Goal: Information Seeking & Learning: Find specific fact

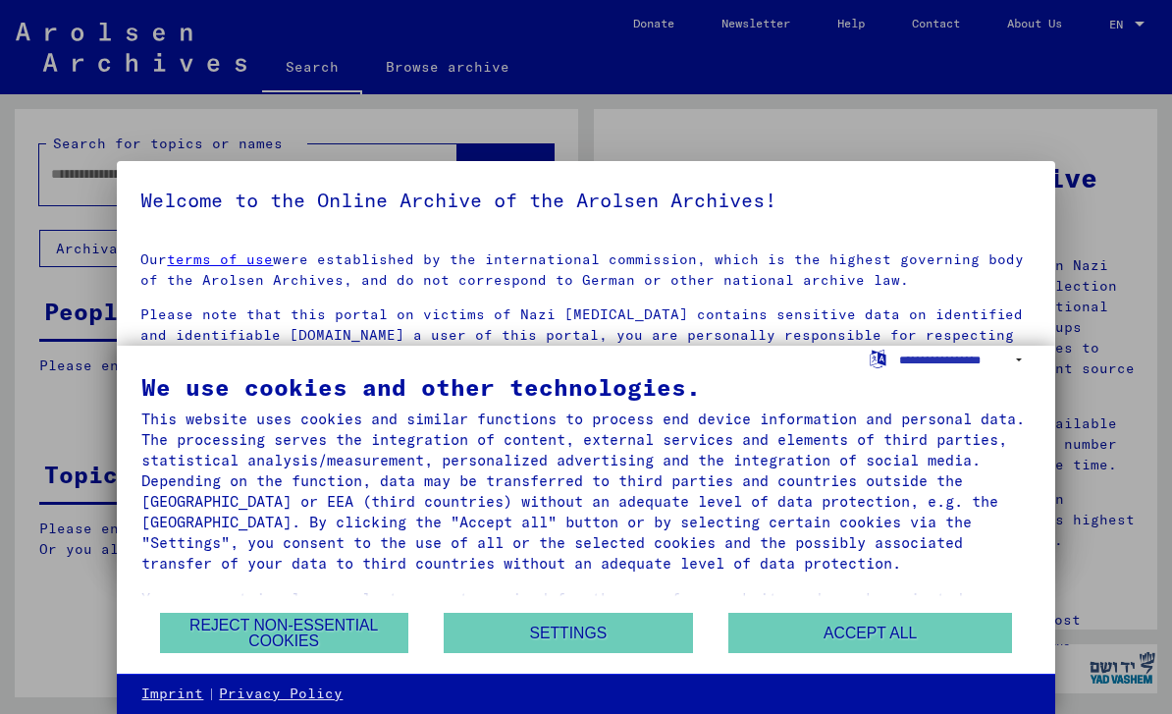
click at [869, 631] on button "Accept all" at bounding box center [870, 633] width 285 height 40
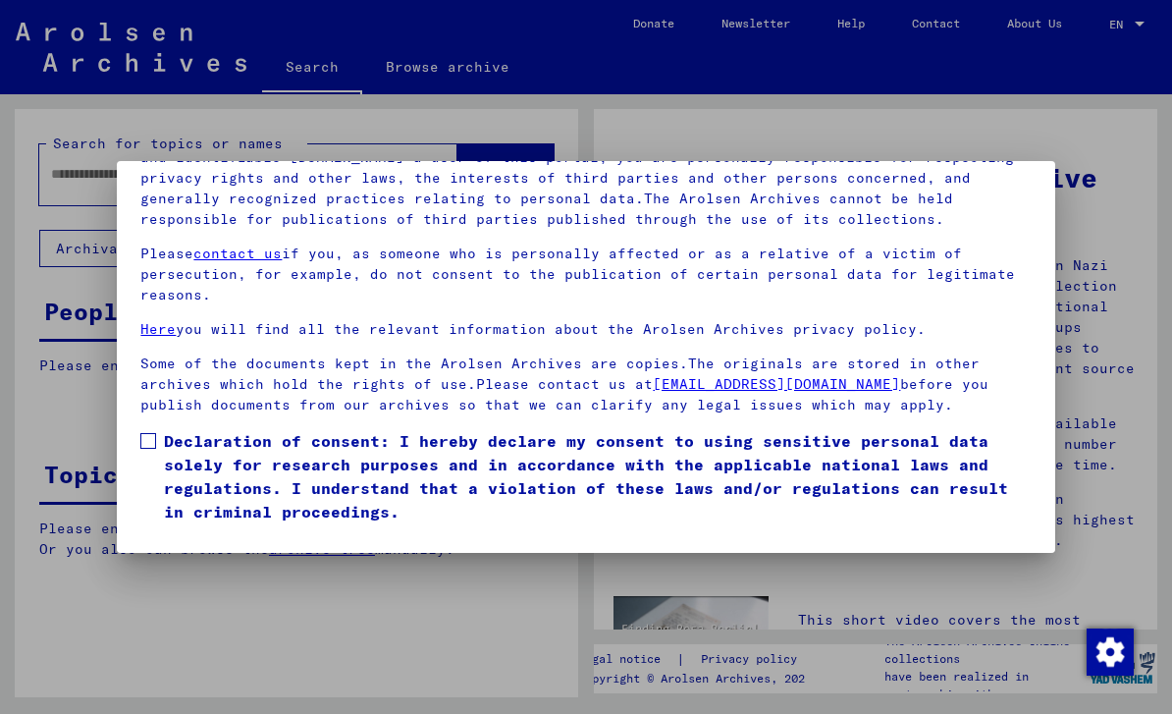
scroll to position [210, 0]
click at [177, 533] on button "I agree" at bounding box center [187, 551] width 95 height 37
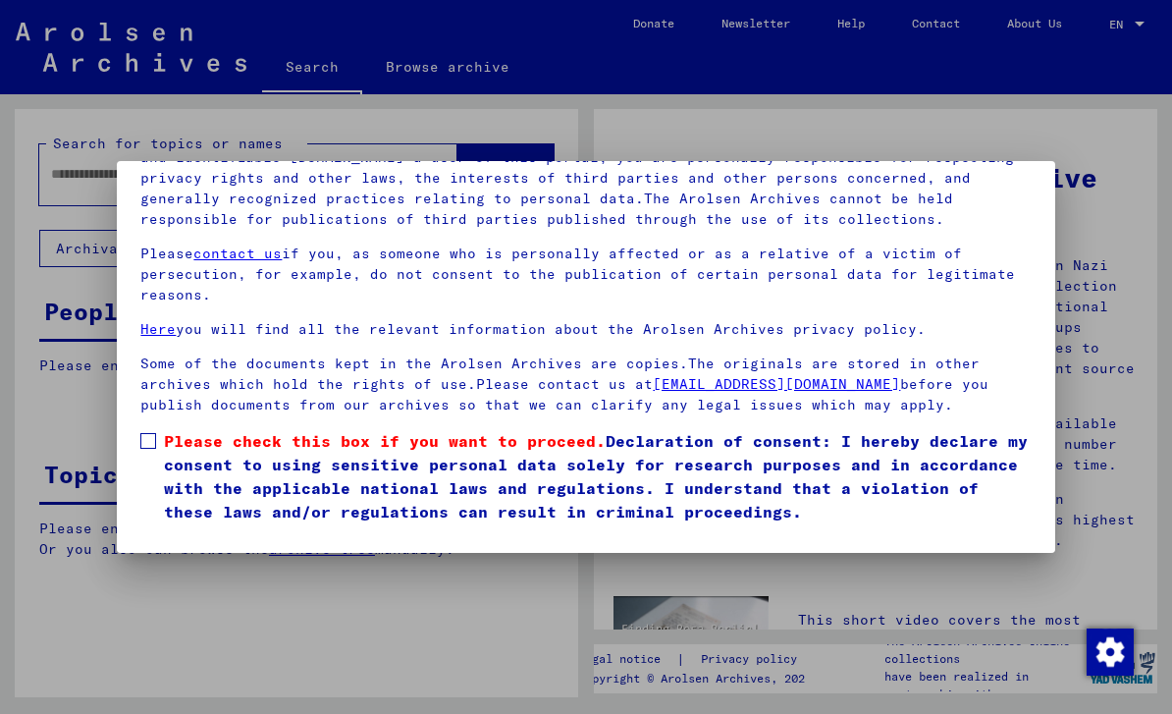
click at [141, 433] on span at bounding box center [148, 441] width 16 height 16
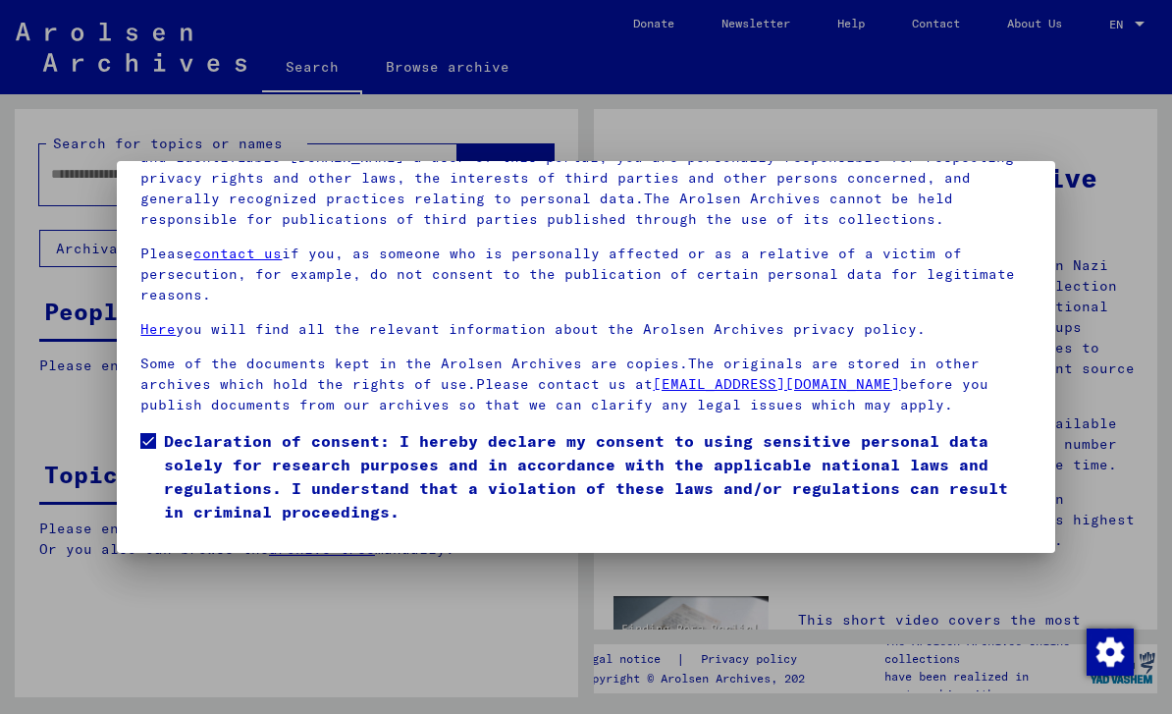
click at [181, 533] on button "I agree" at bounding box center [187, 551] width 95 height 37
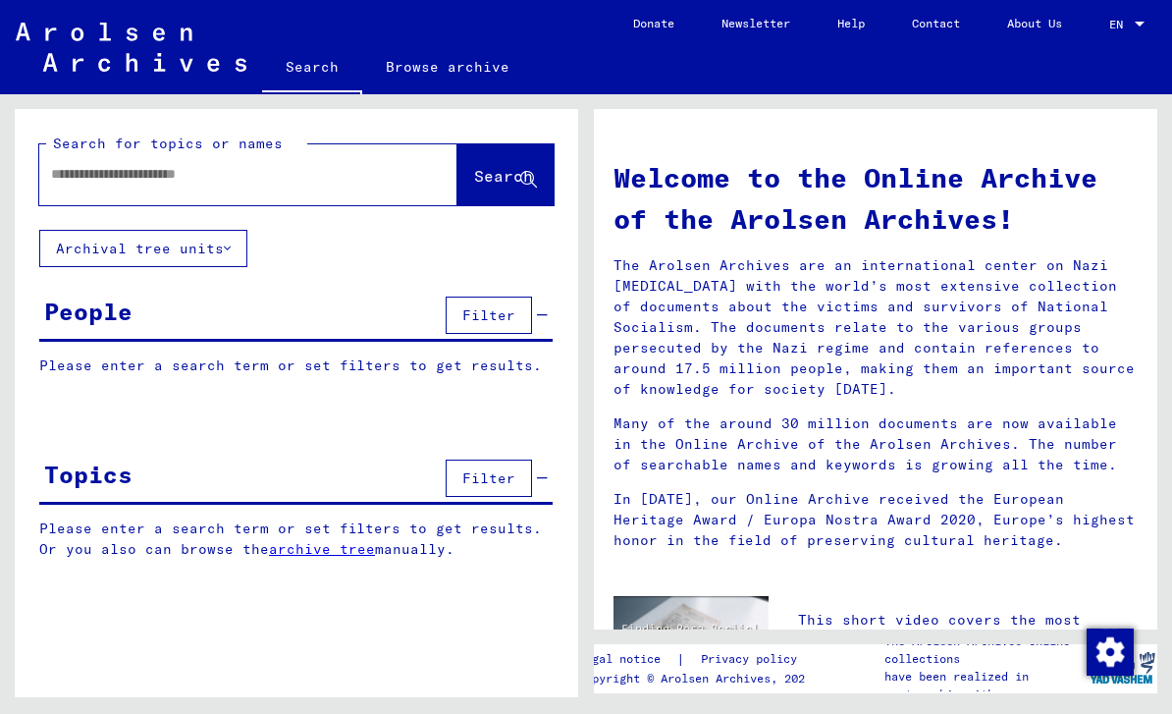
click at [72, 182] on input "text" at bounding box center [225, 174] width 348 height 21
click at [492, 170] on span "Search" at bounding box center [503, 176] width 59 height 20
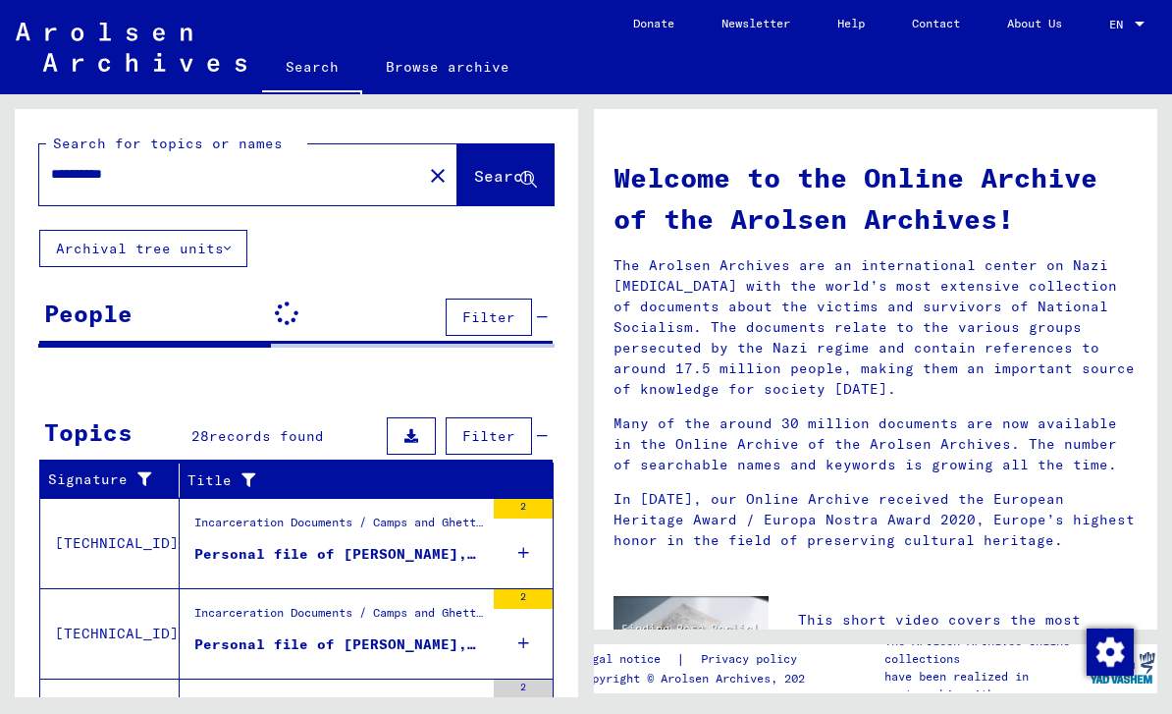
click at [162, 177] on input "**********" at bounding box center [225, 174] width 348 height 21
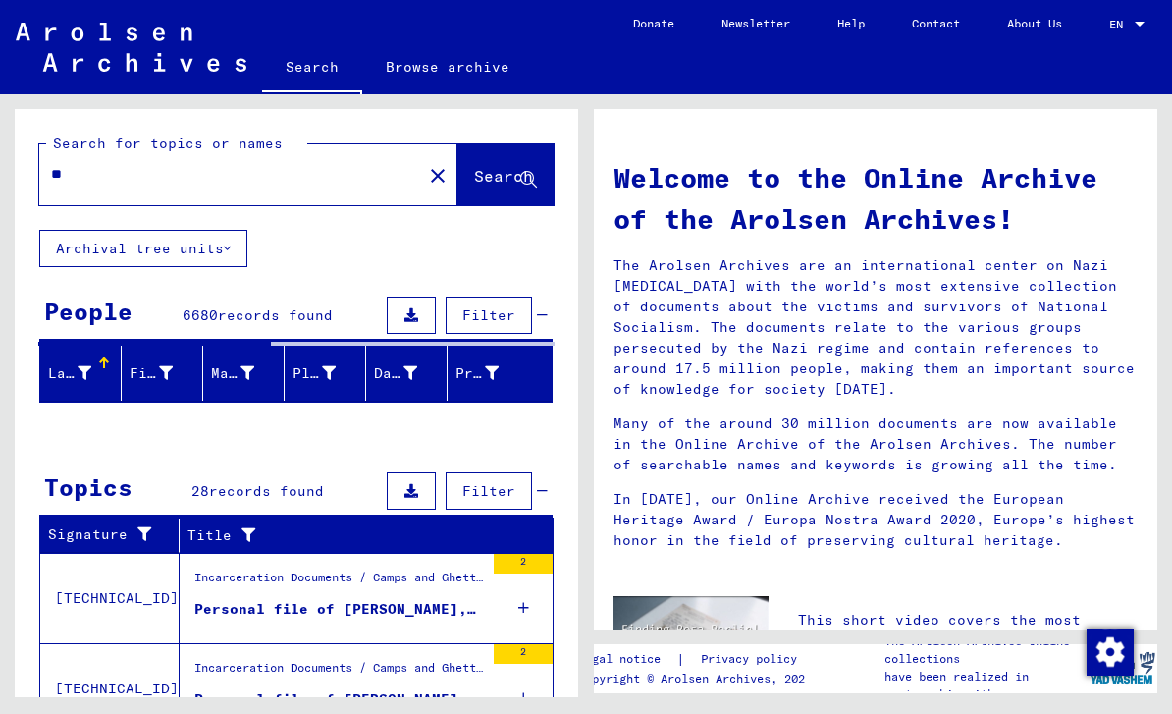
type input "*"
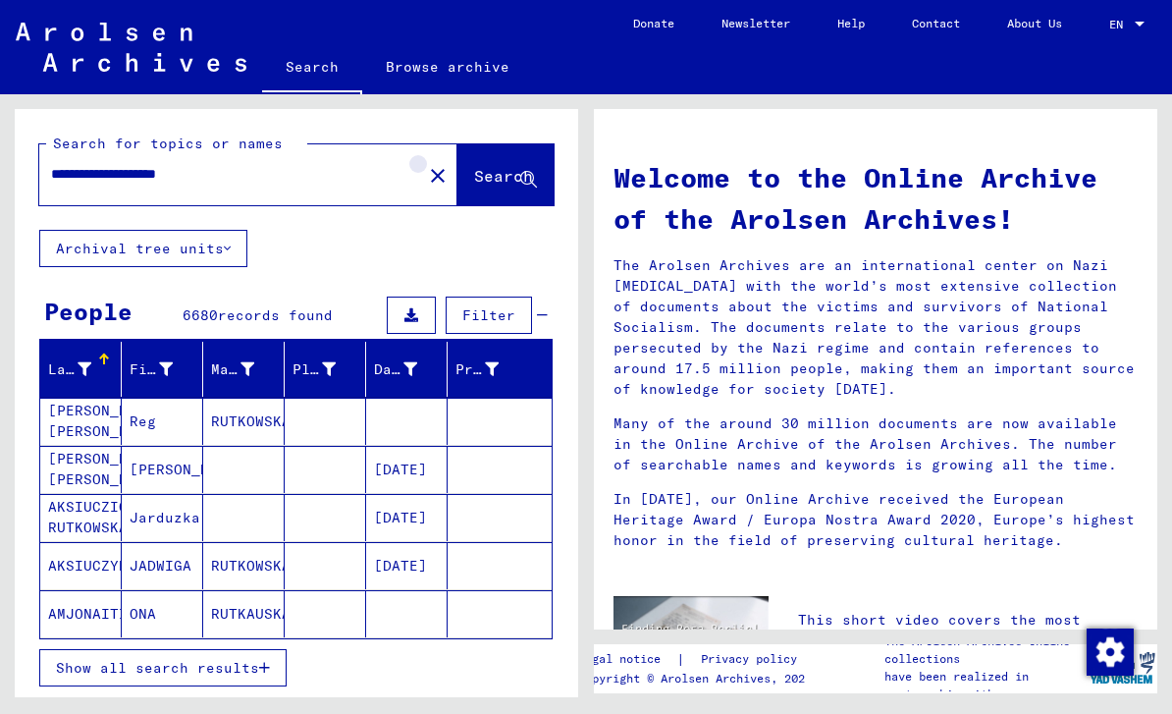
type input "**********"
click at [426, 174] on mat-icon "close" at bounding box center [438, 176] width 24 height 24
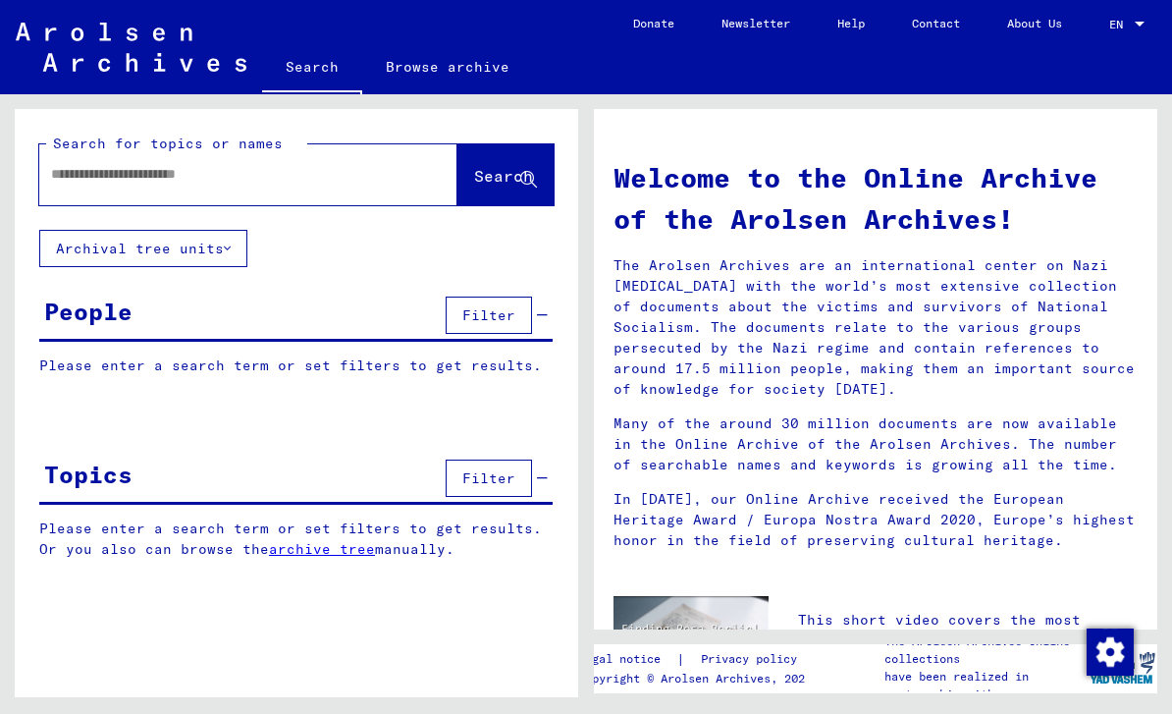
click at [93, 182] on input "text" at bounding box center [225, 174] width 348 height 21
type input "**********"
click at [487, 180] on span "Search" at bounding box center [503, 176] width 59 height 20
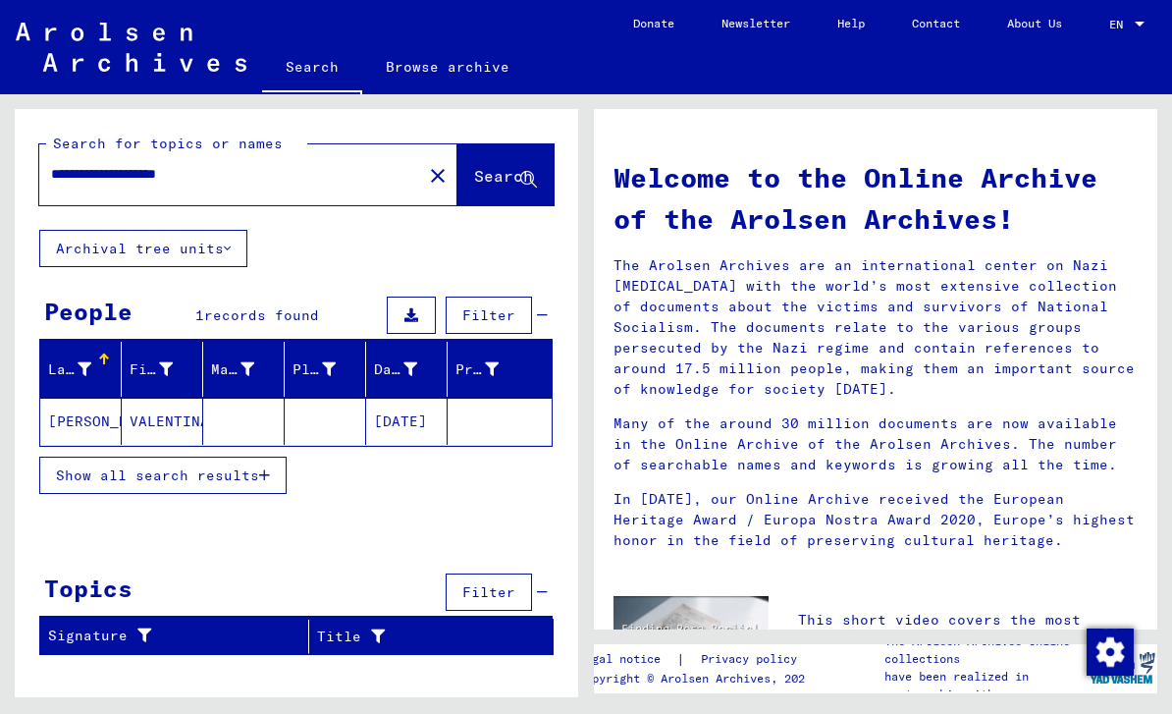
click at [100, 474] on span "Show all search results" at bounding box center [157, 475] width 203 height 18
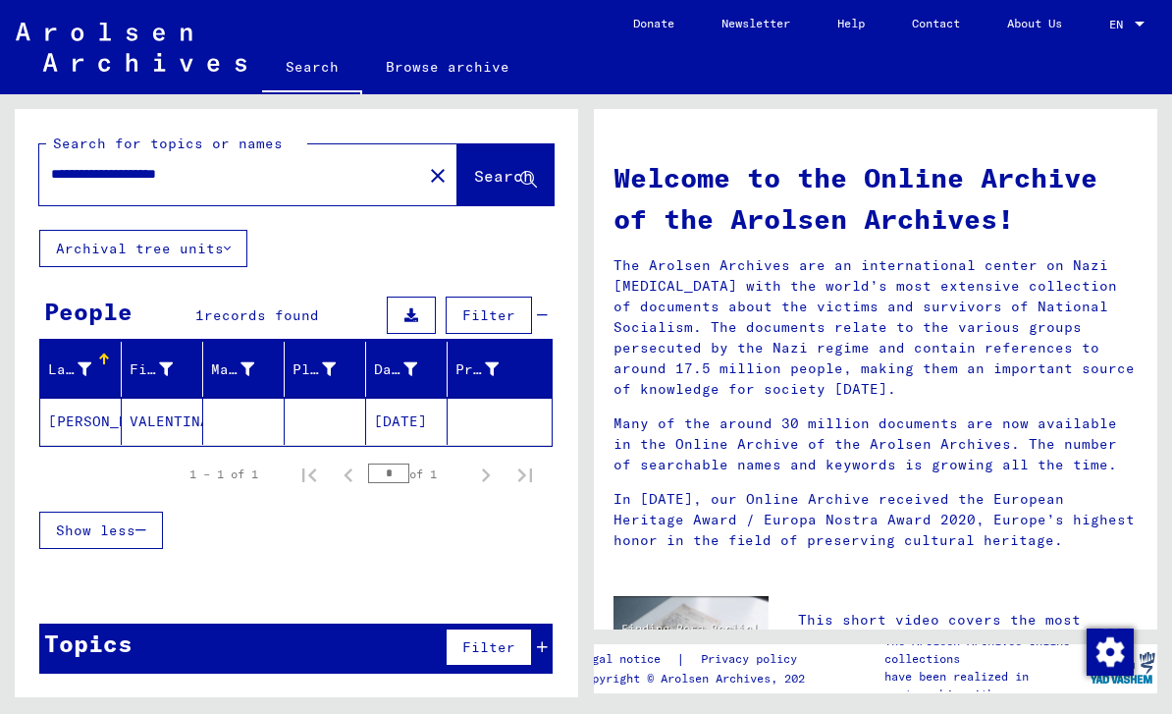
scroll to position [46, 0]
click at [125, 398] on mat-cell "VALENTINAS" at bounding box center [162, 421] width 81 height 47
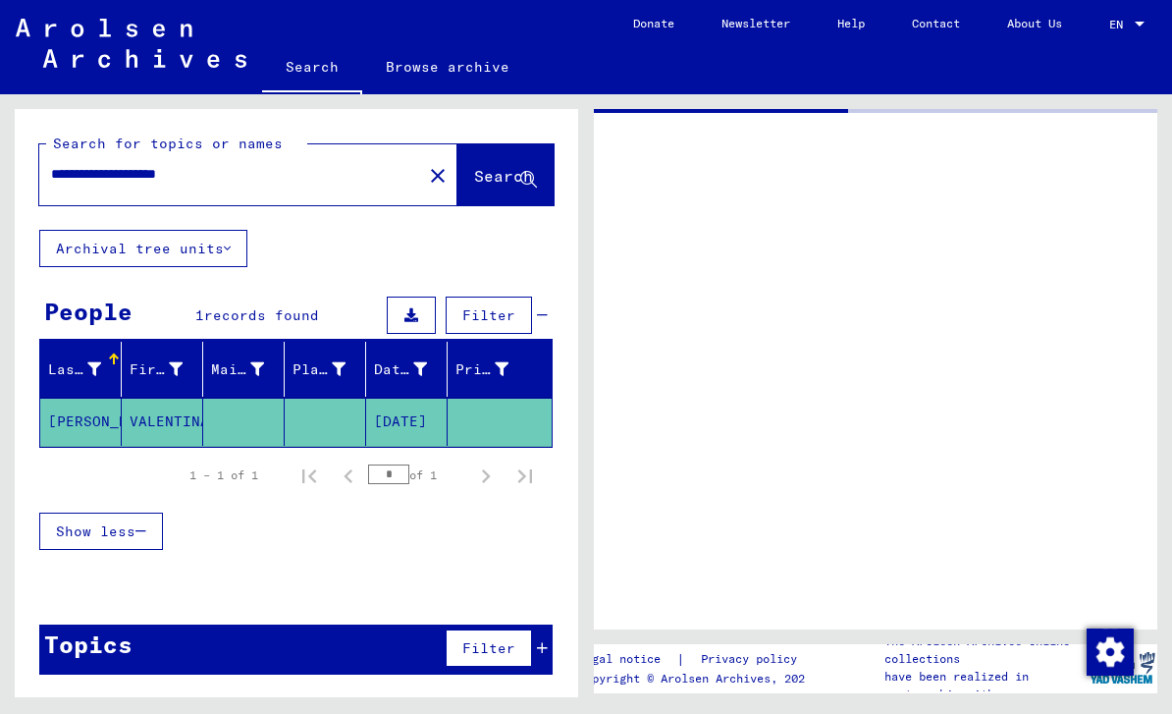
click at [145, 398] on mat-cell "VALENTINAS" at bounding box center [162, 422] width 81 height 48
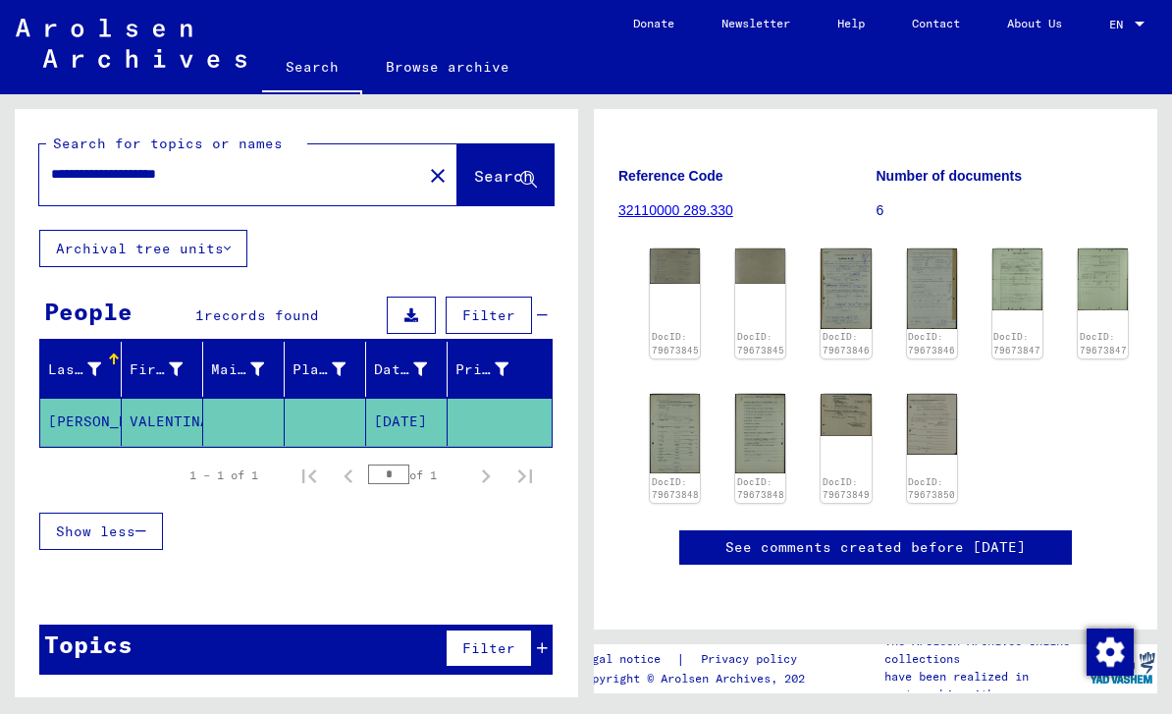
scroll to position [341, 0]
click at [667, 331] on link "DocID: 79673845" at bounding box center [675, 343] width 47 height 25
